Goal: Communication & Community: Participate in discussion

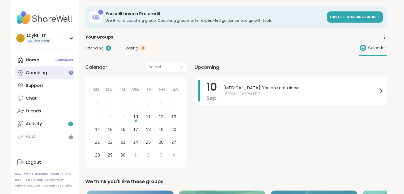
click at [55, 76] on link "Coaching" at bounding box center [44, 72] width 59 height 13
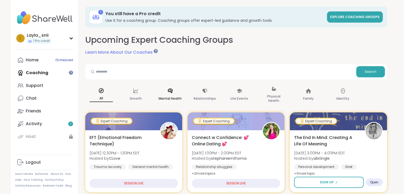
click at [173, 107] on div "Mental Health" at bounding box center [170, 95] width 32 height 27
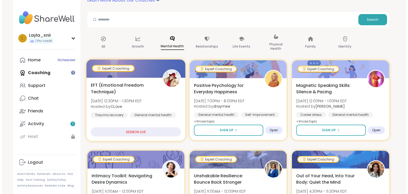
scroll to position [49, 0]
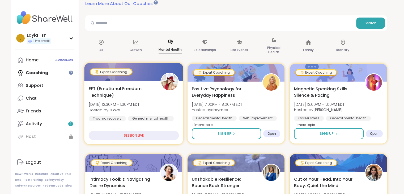
click at [150, 127] on div "EFT (Emotional Freedom Technique) [DATE] 12:30PM - 1:30PM EDT Hosted by CLove T…" at bounding box center [133, 112] width 99 height 63
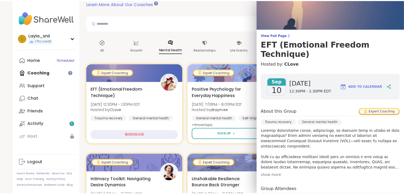
scroll to position [0, 0]
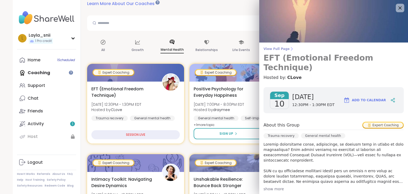
click at [273, 51] on link "View Full Page EFT (Emotional Freedom Technique)" at bounding box center [334, 60] width 140 height 26
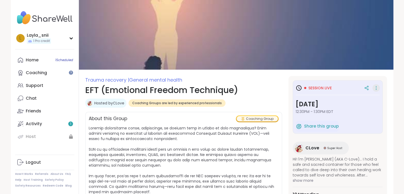
click at [373, 87] on div at bounding box center [376, 87] width 7 height 7
click at [300, 111] on span "12:30PM - 1:30PM EDT" at bounding box center [338, 111] width 84 height 5
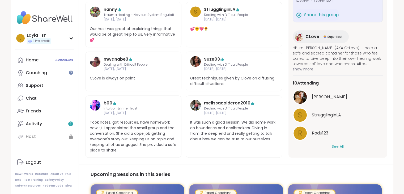
scroll to position [320, 0]
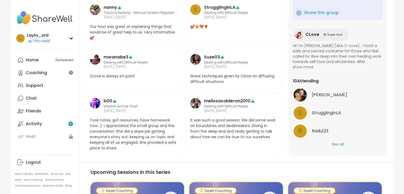
click at [339, 144] on button "See All" at bounding box center [338, 145] width 12 height 6
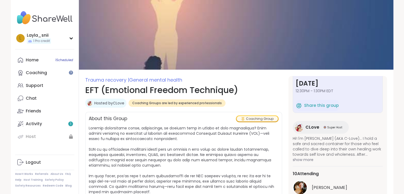
scroll to position [0, 0]
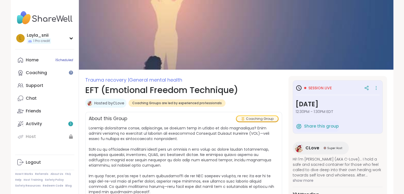
click at [300, 87] on icon at bounding box center [299, 88] width 6 height 6
click at [322, 125] on span "Share this group" at bounding box center [321, 126] width 35 height 6
click at [46, 63] on link "Home 1 Scheduled" at bounding box center [44, 60] width 59 height 13
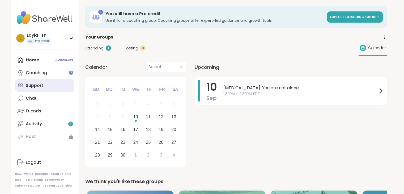
click at [46, 90] on link "Support" at bounding box center [44, 85] width 59 height 13
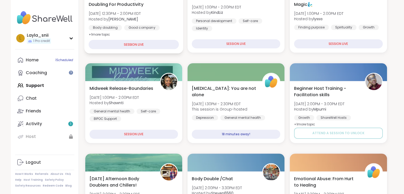
scroll to position [136, 0]
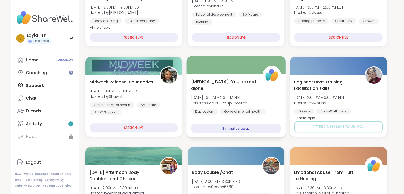
click at [211, 124] on div "18 minutes away!" at bounding box center [236, 128] width 90 height 9
click at [237, 95] on span "[DATE] 1:30PM - 2:30PM EDT" at bounding box center [219, 97] width 57 height 5
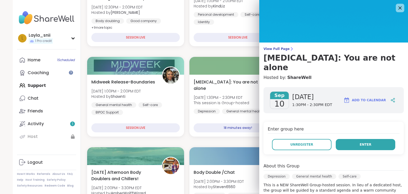
click at [348, 139] on button "Enter" at bounding box center [366, 144] width 60 height 11
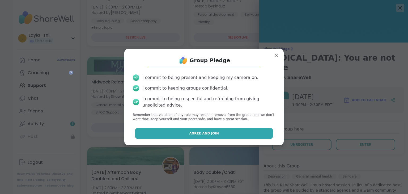
click at [259, 132] on button "Agree and Join" at bounding box center [204, 133] width 138 height 11
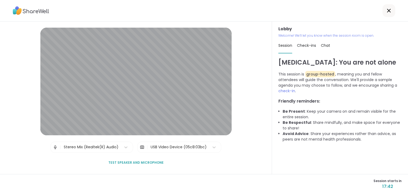
click at [310, 49] on div "Check-ins" at bounding box center [306, 45] width 19 height 15
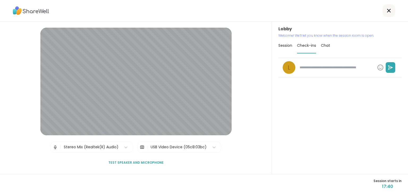
click at [324, 45] on span "Chat" at bounding box center [325, 45] width 9 height 5
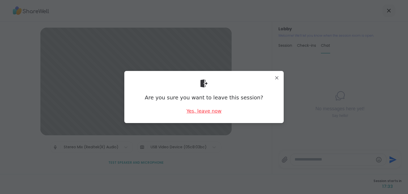
click at [198, 112] on div "Yes, leave now" at bounding box center [204, 111] width 35 height 7
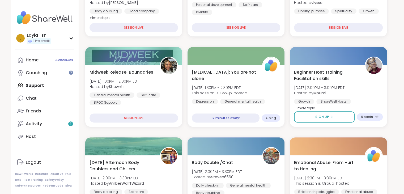
scroll to position [155, 0]
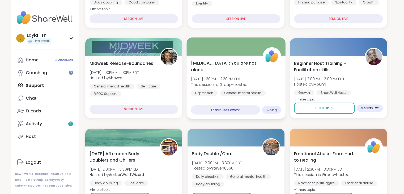
click at [276, 112] on div "Going" at bounding box center [271, 110] width 19 height 8
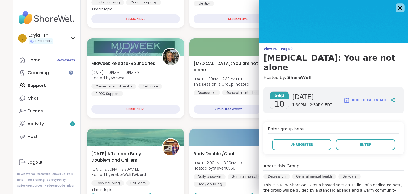
click at [397, 10] on icon at bounding box center [400, 8] width 7 height 7
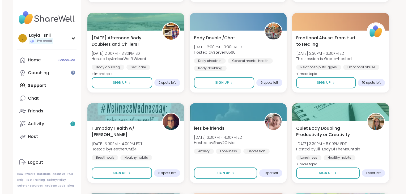
scroll to position [272, 0]
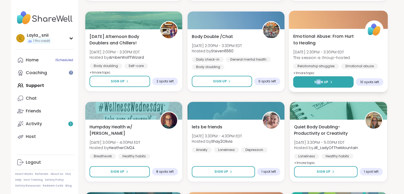
click at [322, 86] on button "Sign Up" at bounding box center [323, 81] width 61 height 11
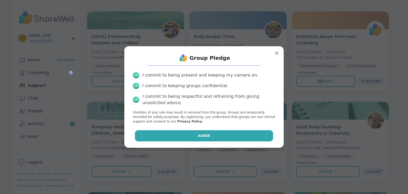
click at [246, 134] on button "Agree" at bounding box center [204, 135] width 138 height 11
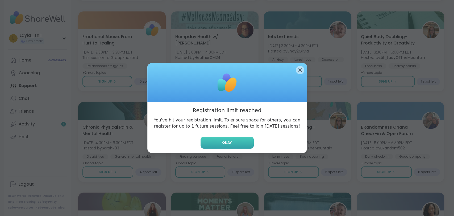
click at [234, 144] on button "Okay" at bounding box center [226, 142] width 53 height 12
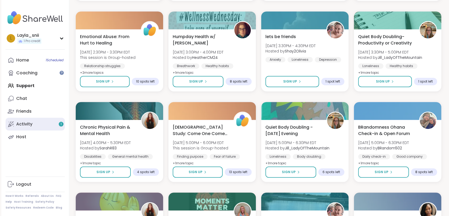
click at [45, 126] on link "Activity 1" at bounding box center [35, 123] width 59 height 13
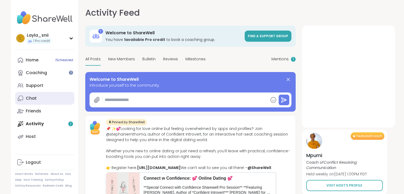
click at [45, 92] on link "Chat" at bounding box center [44, 98] width 59 height 13
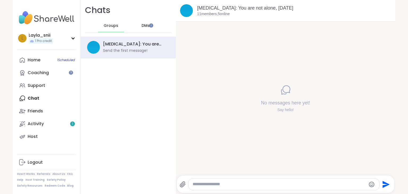
click at [146, 27] on div "DMs" at bounding box center [146, 25] width 26 height 13
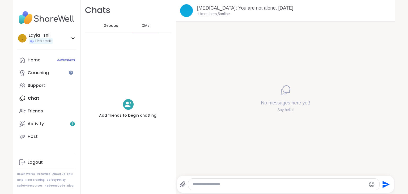
click at [106, 28] on span "Groups" at bounding box center [111, 25] width 15 height 5
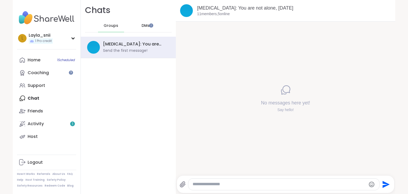
click at [188, 11] on img at bounding box center [186, 10] width 13 height 13
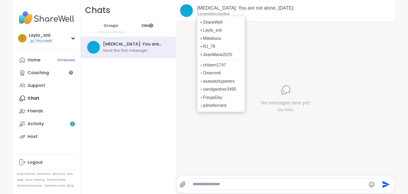
click at [204, 13] on p "11 members, 5 online" at bounding box center [213, 13] width 33 height 5
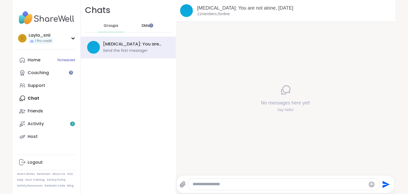
click at [142, 25] on span "DMs" at bounding box center [146, 25] width 8 height 5
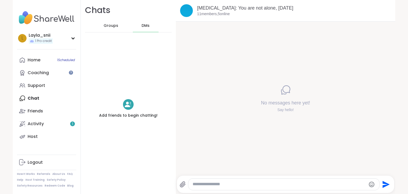
click at [127, 102] on icon at bounding box center [128, 104] width 7 height 7
click at [99, 24] on div "Groups" at bounding box center [111, 25] width 26 height 13
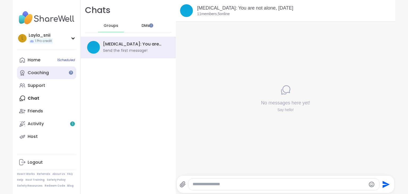
click at [63, 70] on link "Coaching" at bounding box center [46, 72] width 59 height 13
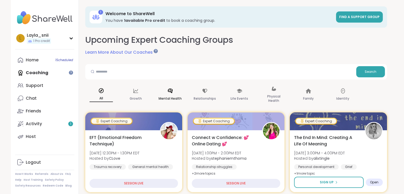
click at [180, 98] on p "Mental Health" at bounding box center [170, 98] width 23 height 6
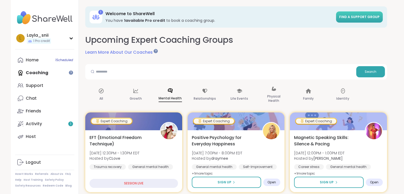
click at [352, 16] on span "Find a support group" at bounding box center [359, 17] width 40 height 5
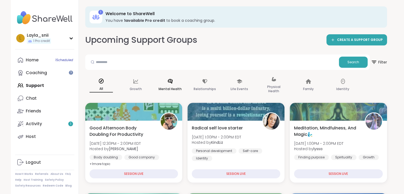
click at [174, 80] on div "Mental Health" at bounding box center [170, 85] width 32 height 27
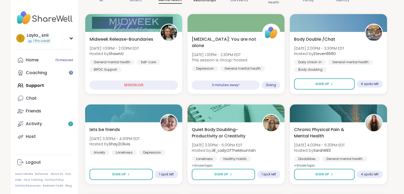
scroll to position [100, 0]
click at [220, 71] on div "[MEDICAL_DATA] General mental health Self-care" at bounding box center [236, 72] width 90 height 13
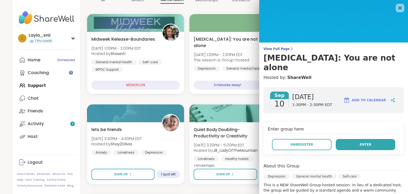
click at [361, 142] on span "Enter" at bounding box center [366, 144] width 12 height 5
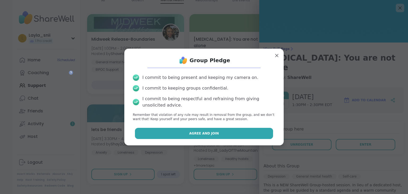
click at [229, 136] on button "Agree and Join" at bounding box center [204, 133] width 138 height 11
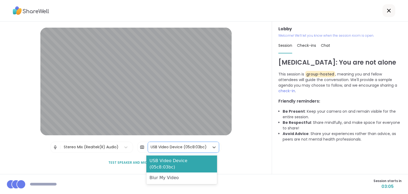
click at [176, 151] on div "USB Video Device (05c8:03bc)" at bounding box center [178, 147] width 61 height 11
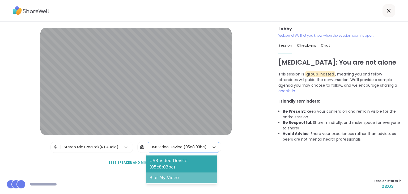
click at [179, 174] on div "Blur My Video" at bounding box center [181, 177] width 71 height 11
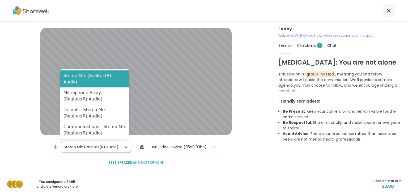
click at [102, 145] on div "Stereo Mix (Realtek(R) Audio)" at bounding box center [91, 147] width 55 height 6
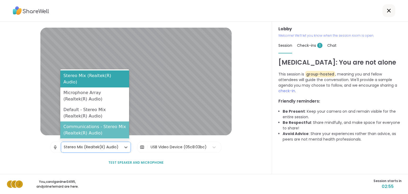
click at [102, 129] on div "Communications - Stereo Mix (Realtek(R) Audio)" at bounding box center [94, 129] width 69 height 17
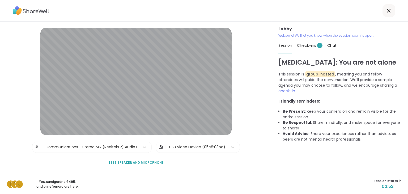
click at [36, 144] on img at bounding box center [37, 147] width 5 height 11
click at [38, 149] on img at bounding box center [37, 147] width 5 height 11
click at [36, 148] on img at bounding box center [37, 147] width 5 height 11
click at [158, 147] on img at bounding box center [160, 147] width 5 height 11
click at [317, 46] on span "1" at bounding box center [319, 45] width 5 height 5
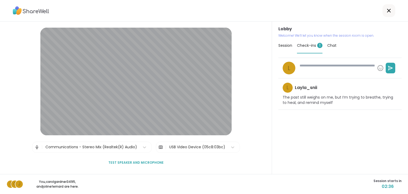
click at [331, 45] on span "Chat" at bounding box center [331, 45] width 9 height 5
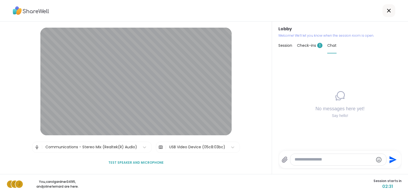
click at [307, 43] on div "Check-ins 1" at bounding box center [310, 45] width 26 height 15
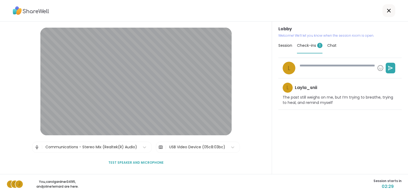
click at [286, 43] on span "Session" at bounding box center [286, 45] width 14 height 5
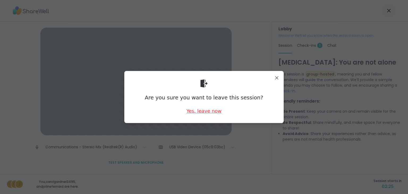
click at [210, 112] on div "Yes, leave now" at bounding box center [204, 111] width 35 height 7
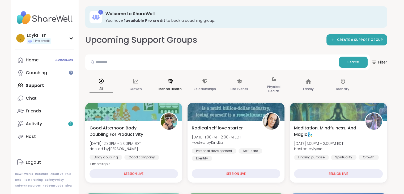
click at [169, 85] on div "Mental Health" at bounding box center [170, 85] width 32 height 27
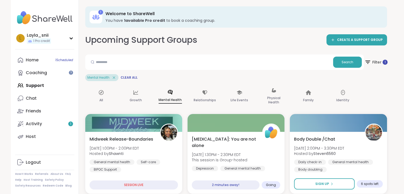
click at [376, 61] on span "Filter 1" at bounding box center [375, 62] width 23 height 13
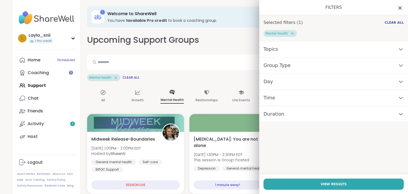
click at [374, 94] on div "Time" at bounding box center [333, 98] width 149 height 16
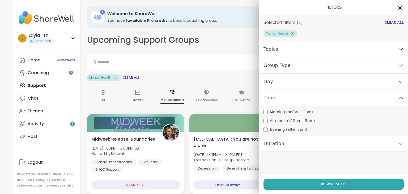
click at [297, 119] on span "Afternoon (12pm - 5pm)" at bounding box center [292, 121] width 45 height 6
click at [333, 102] on div "Time" at bounding box center [333, 98] width 149 height 16
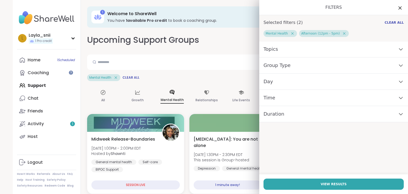
click at [342, 85] on div "Day" at bounding box center [333, 82] width 149 height 16
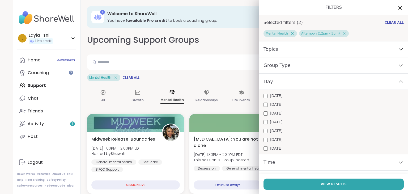
click at [274, 115] on span "[DATE]" at bounding box center [276, 114] width 12 height 6
click at [293, 86] on div "Day" at bounding box center [333, 82] width 149 height 16
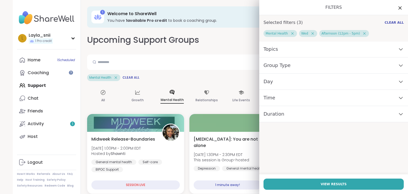
click at [307, 66] on div "Group Type" at bounding box center [333, 65] width 149 height 16
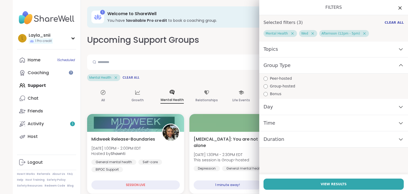
click at [307, 66] on div "Group Type" at bounding box center [333, 65] width 149 height 16
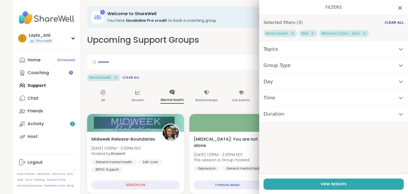
click at [310, 49] on div "Topics" at bounding box center [333, 49] width 149 height 16
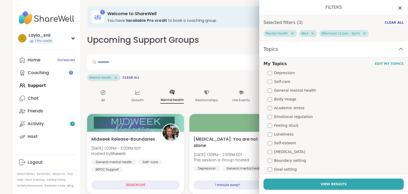
click at [310, 49] on div "Topics" at bounding box center [333, 49] width 149 height 16
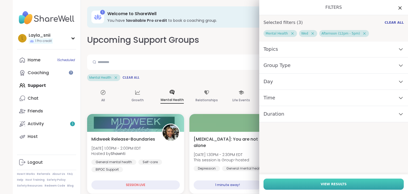
click at [307, 183] on button "View Results" at bounding box center [334, 184] width 140 height 11
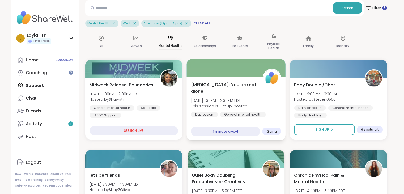
scroll to position [70, 0]
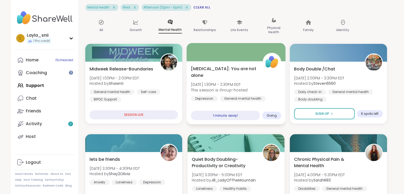
click at [251, 97] on div "[MEDICAL_DATA] General mental health Self-care" at bounding box center [236, 102] width 90 height 13
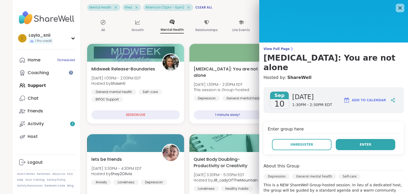
click at [363, 142] on span "Enter" at bounding box center [366, 144] width 12 height 5
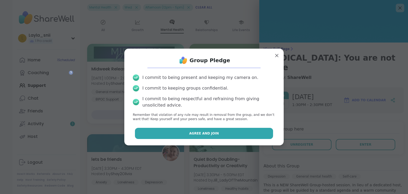
click at [249, 136] on button "Agree and Join" at bounding box center [204, 133] width 138 height 11
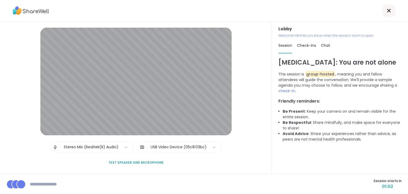
click at [321, 45] on span "Chat" at bounding box center [325, 45] width 9 height 5
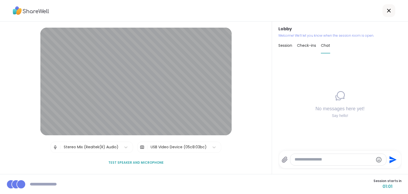
click at [302, 45] on span "Check-ins" at bounding box center [306, 45] width 19 height 5
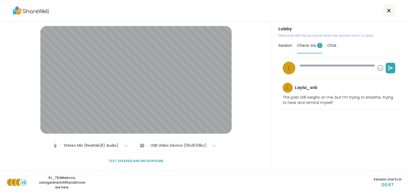
click at [140, 145] on img at bounding box center [142, 145] width 5 height 11
click at [22, 184] on span "+1" at bounding box center [24, 183] width 4 height 6
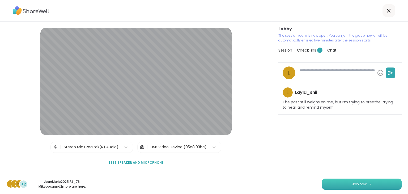
click at [335, 186] on button "Join now" at bounding box center [362, 184] width 80 height 11
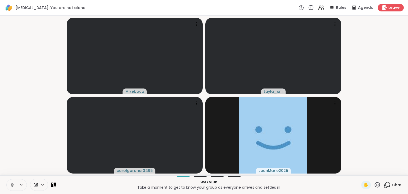
click at [10, 186] on icon at bounding box center [12, 185] width 5 height 5
click at [36, 186] on icon at bounding box center [35, 184] width 5 height 5
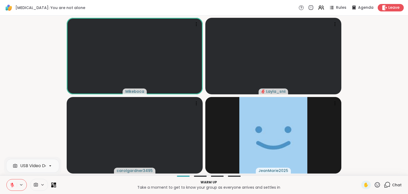
click at [36, 182] on icon at bounding box center [35, 184] width 5 height 5
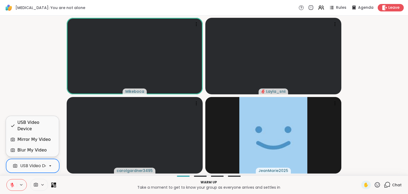
click at [41, 168] on div "USB Video Device" at bounding box center [38, 166] width 36 height 6
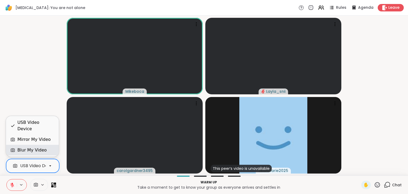
click at [37, 148] on div "Blur My Video" at bounding box center [31, 150] width 29 height 6
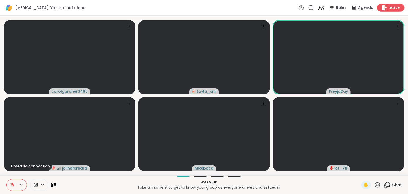
click at [384, 7] on div "Leave" at bounding box center [390, 8] width 27 height 8
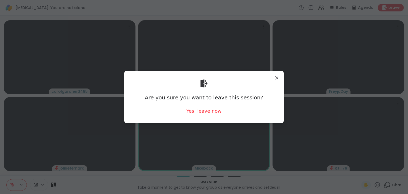
click at [199, 111] on div "Yes, leave now" at bounding box center [204, 111] width 35 height 7
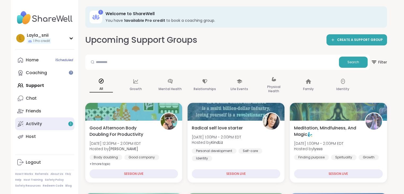
click at [58, 123] on link "Activity 1" at bounding box center [44, 123] width 59 height 13
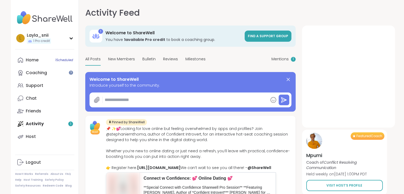
type textarea "*"
click at [30, 61] on div "Home 1 Scheduled" at bounding box center [32, 60] width 13 height 6
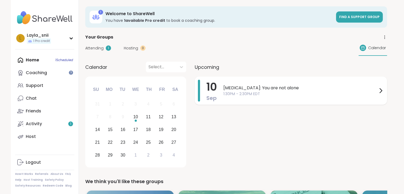
click at [370, 94] on span "1:30PM - 2:30PM EDT" at bounding box center [301, 94] width 154 height 6
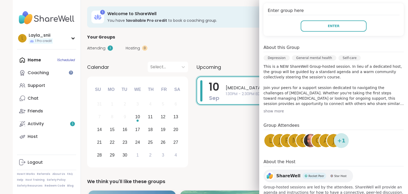
scroll to position [123, 0]
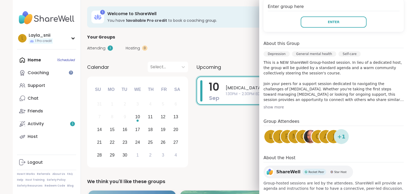
click at [304, 130] on img at bounding box center [310, 136] width 13 height 13
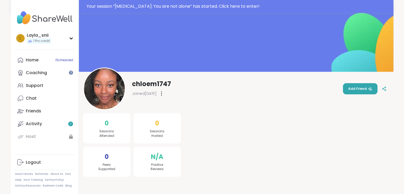
scroll to position [13, 0]
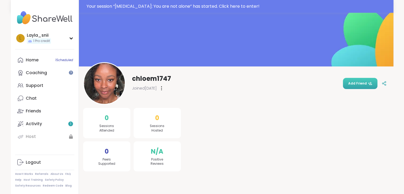
click at [351, 83] on span "Add Friend" at bounding box center [360, 83] width 24 height 5
click at [54, 125] on link "Activity 1" at bounding box center [44, 123] width 59 height 13
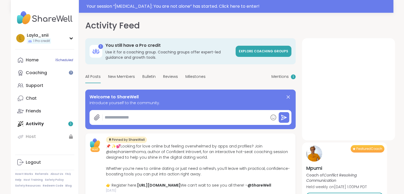
type textarea "*"
click at [38, 83] on div "Support" at bounding box center [35, 86] width 18 height 6
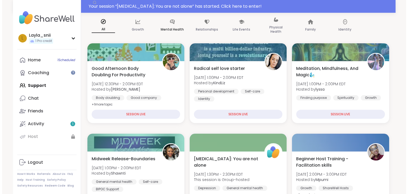
scroll to position [73, 0]
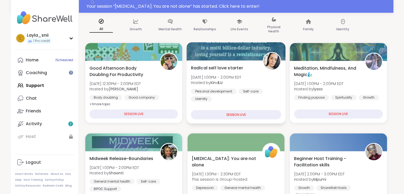
click at [208, 114] on div "SESSION LIVE" at bounding box center [236, 114] width 90 height 9
click at [225, 101] on div "Personal development Self-care Identity" at bounding box center [236, 95] width 90 height 13
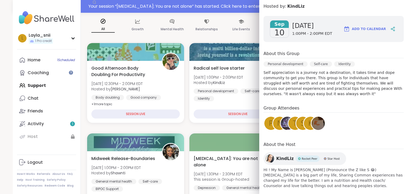
scroll to position [63, 0]
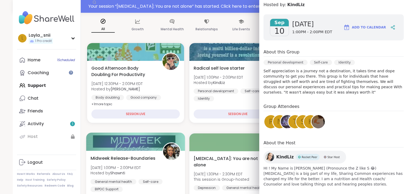
click at [168, 151] on img at bounding box center [171, 151] width 17 height 17
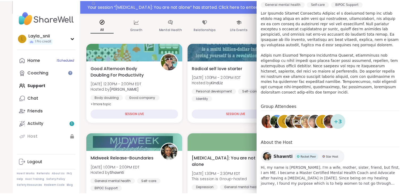
scroll to position [0, 0]
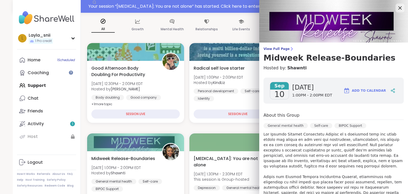
click at [397, 8] on icon at bounding box center [400, 8] width 7 height 7
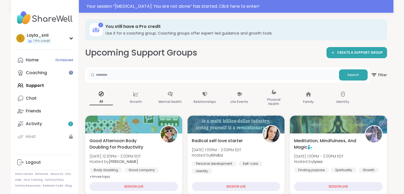
click at [251, 78] on input "text" at bounding box center [212, 74] width 250 height 11
type input "****"
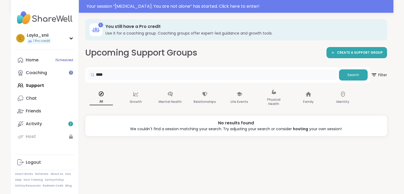
click at [316, 71] on input "****" at bounding box center [212, 74] width 250 height 11
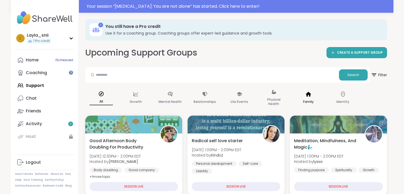
click at [293, 92] on div "Family" at bounding box center [309, 98] width 32 height 27
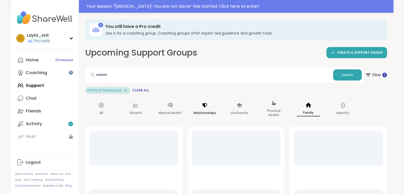
click at [199, 109] on div "Relationships" at bounding box center [205, 109] width 32 height 27
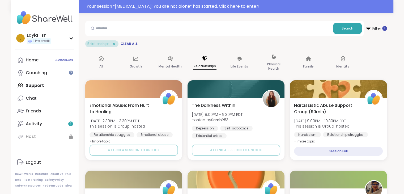
scroll to position [48, 0]
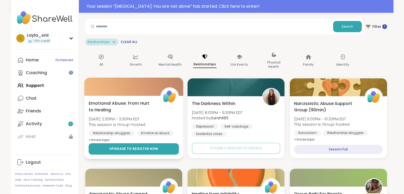
click at [164, 149] on button "Upgrade to register now" at bounding box center [134, 148] width 90 height 11
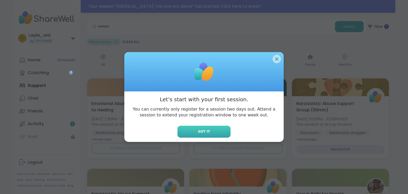
click at [203, 131] on span "Got it" at bounding box center [204, 131] width 12 height 5
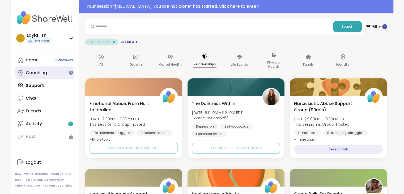
click at [56, 77] on link "Coaching" at bounding box center [44, 72] width 59 height 13
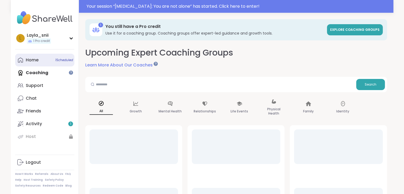
click at [56, 62] on link "Home 1 Scheduled" at bounding box center [44, 60] width 59 height 13
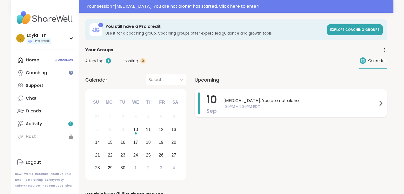
click at [268, 103] on span "[MEDICAL_DATA]: You are not alone" at bounding box center [301, 101] width 154 height 6
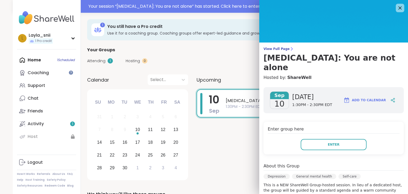
scroll to position [123, 0]
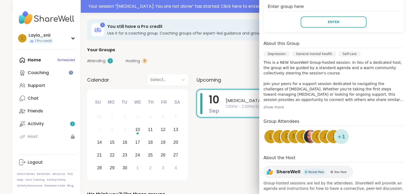
click at [276, 104] on div "show more" at bounding box center [334, 106] width 140 height 5
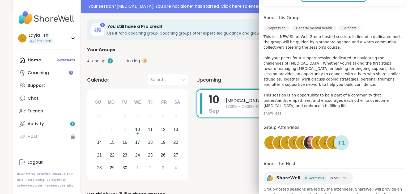
scroll to position [149, 0]
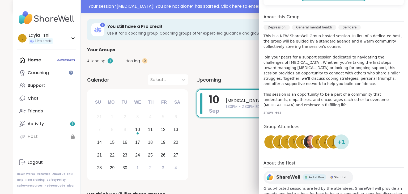
click at [288, 174] on span "ShareWell" at bounding box center [288, 177] width 24 height 6
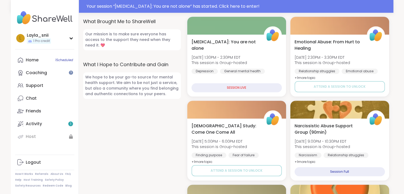
scroll to position [275, 0]
